Goal: Task Accomplishment & Management: Use online tool/utility

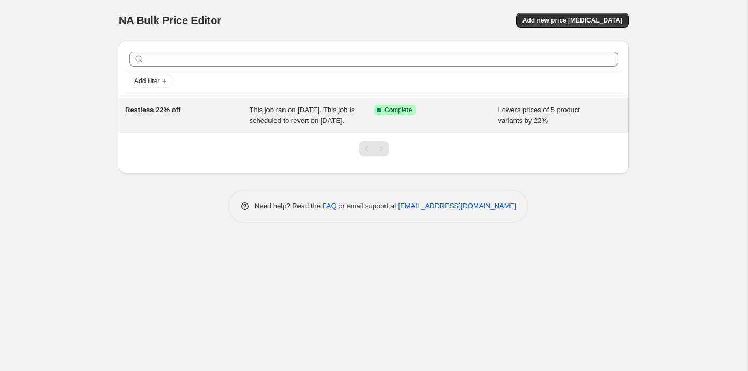
click at [341, 126] on div "This job ran on [DATE]. This job is scheduled to revert on [DATE]." at bounding box center [312, 115] width 125 height 21
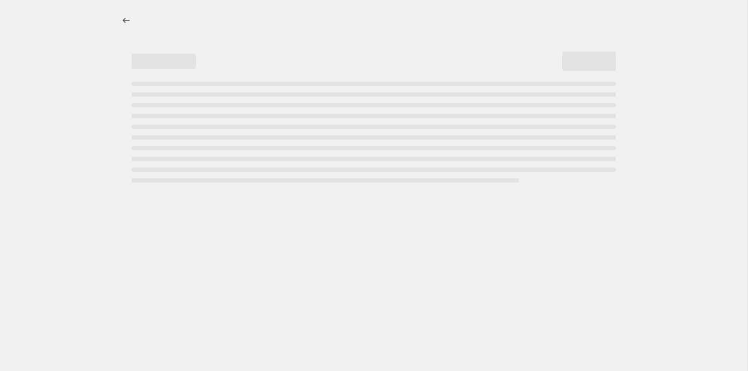
select select "percentage"
select select "collection"
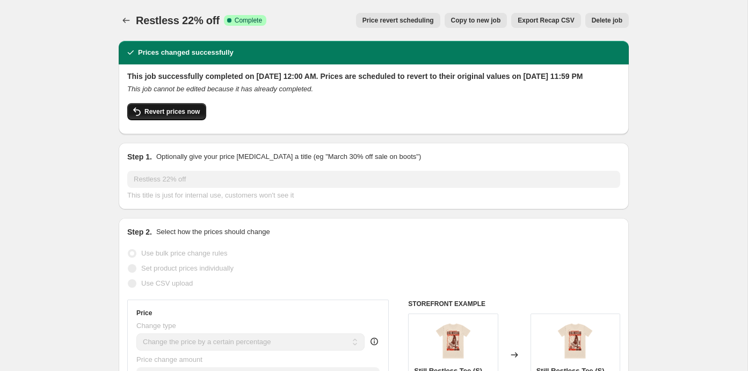
click at [179, 126] on div "Revert prices now" at bounding box center [373, 114] width 493 height 23
click at [179, 116] on span "Revert prices now" at bounding box center [171, 111] width 55 height 9
checkbox input "false"
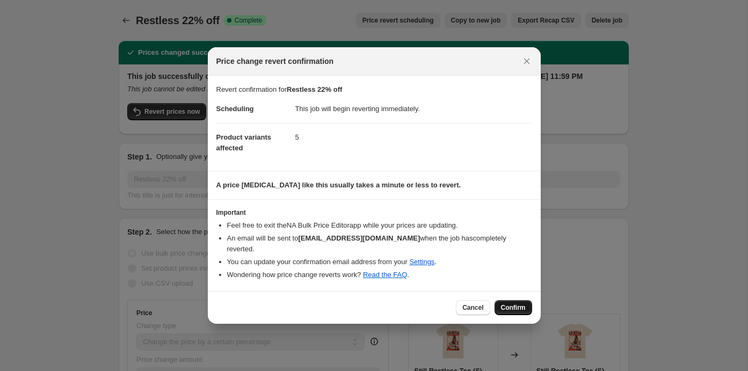
click at [511, 306] on span "Confirm" at bounding box center [513, 307] width 25 height 9
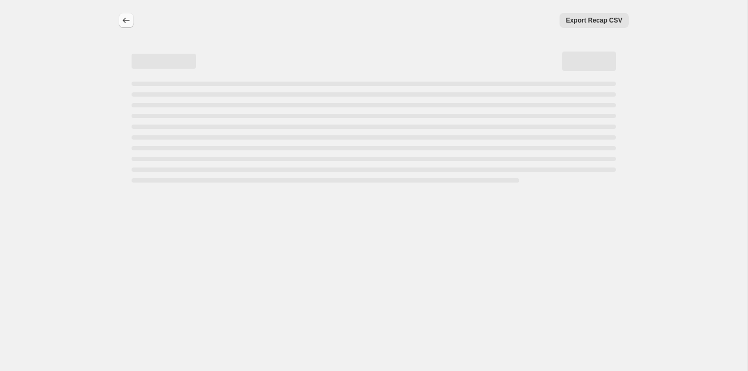
select select "percentage"
select select "collection"
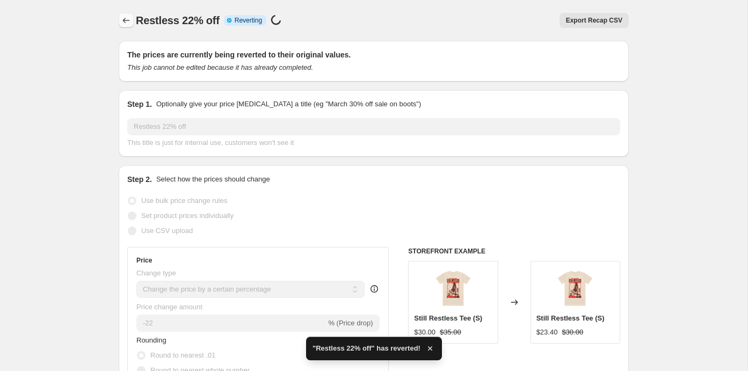
checkbox input "true"
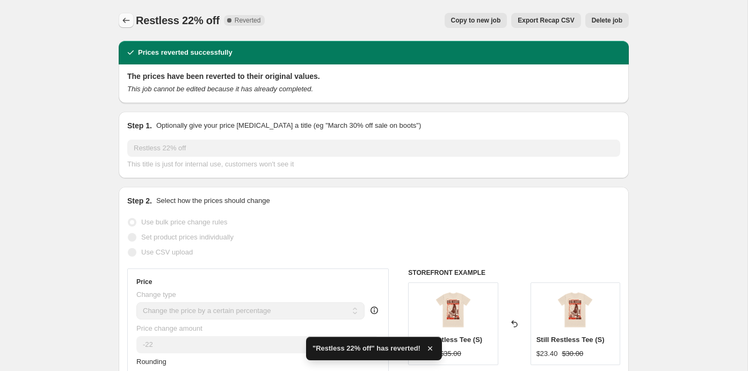
click at [123, 16] on icon "Price change jobs" at bounding box center [126, 20] width 11 height 11
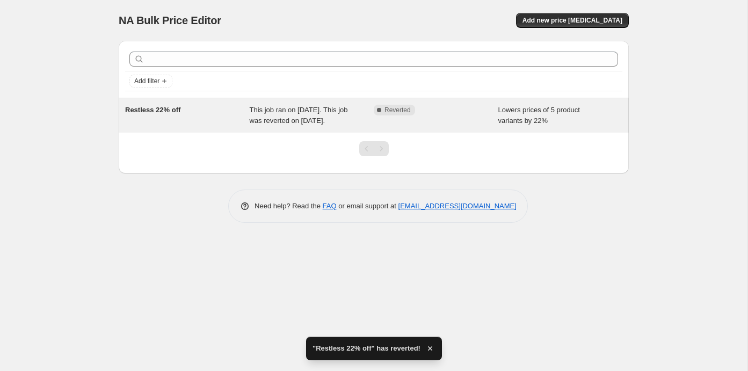
click at [444, 122] on div "Complete Reverted" at bounding box center [436, 115] width 125 height 21
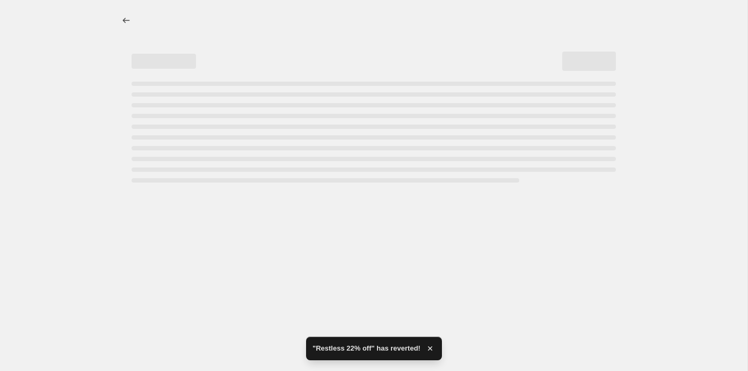
select select "percentage"
select select "collection"
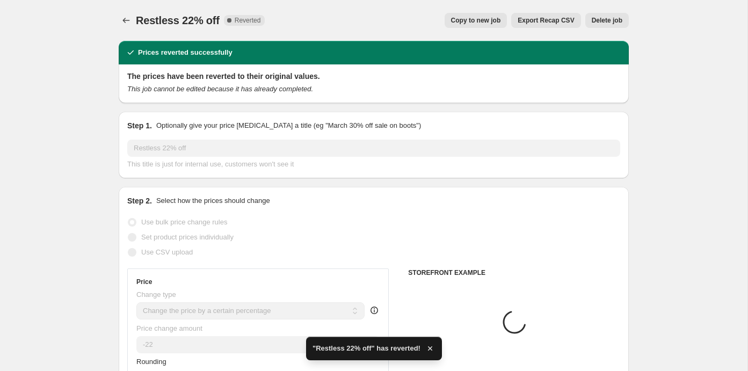
click at [602, 7] on div "Restless 22% off. This page is ready Restless 22% off Complete Reverted Copy to…" at bounding box center [374, 20] width 510 height 41
click at [602, 18] on span "Delete job" at bounding box center [606, 20] width 31 height 9
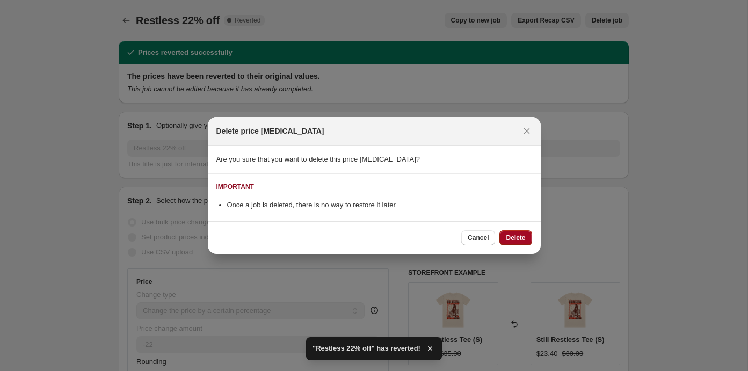
click at [512, 233] on span "Delete" at bounding box center [515, 237] width 19 height 9
